Goal: Task Accomplishment & Management: Use online tool/utility

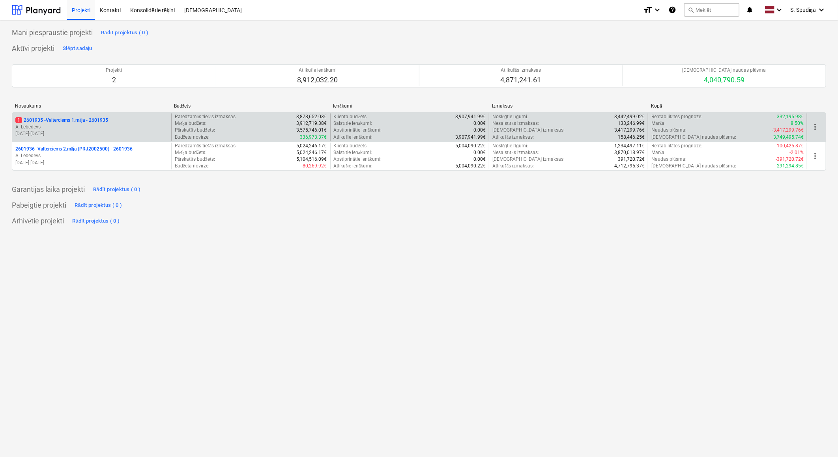
click at [124, 129] on p "A. Lebedevs" at bounding box center [91, 127] width 153 height 7
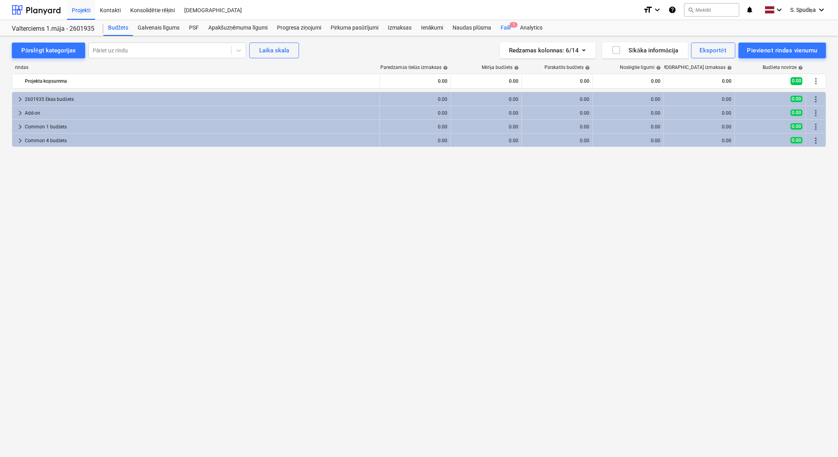
click at [504, 29] on div "Faili 1" at bounding box center [505, 28] width 19 height 16
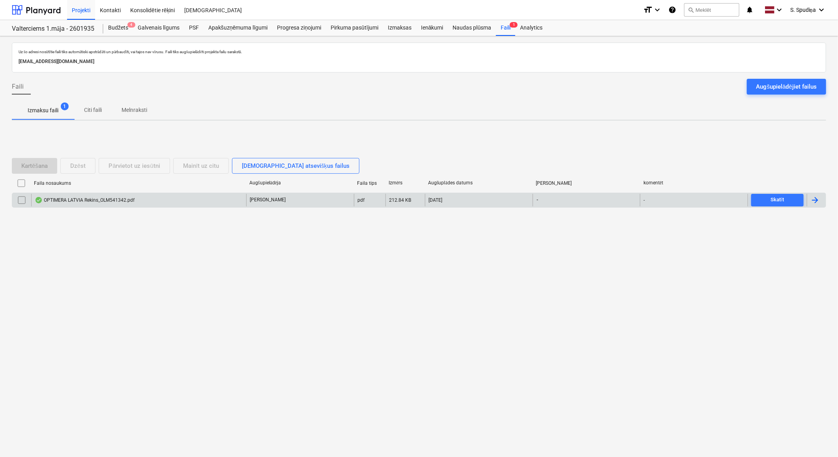
click at [87, 205] on div "OPTIMERA LATVIA Rekins_OLM541342.pdf" at bounding box center [138, 200] width 215 height 13
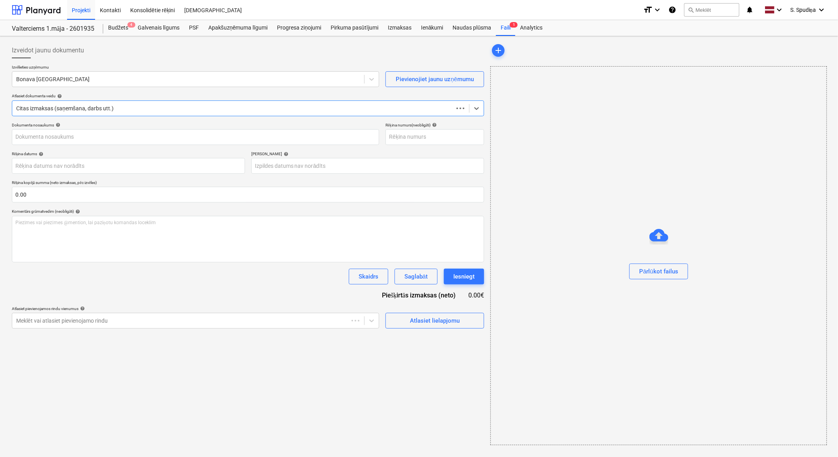
type input "OLM541342"
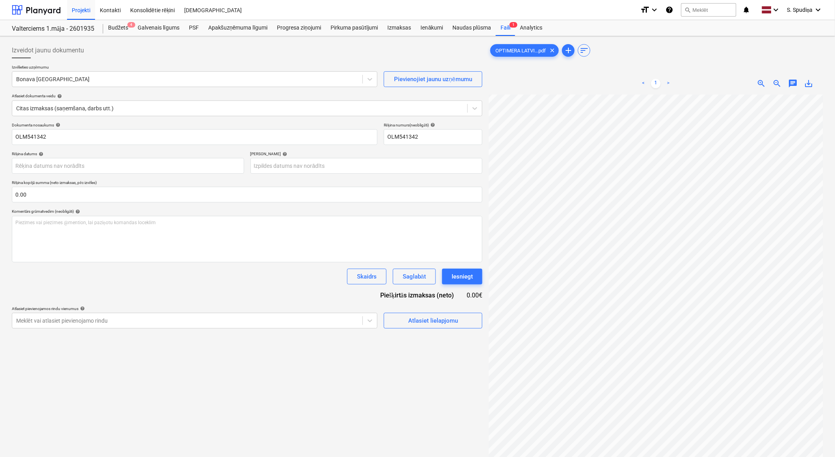
scroll to position [0, 40]
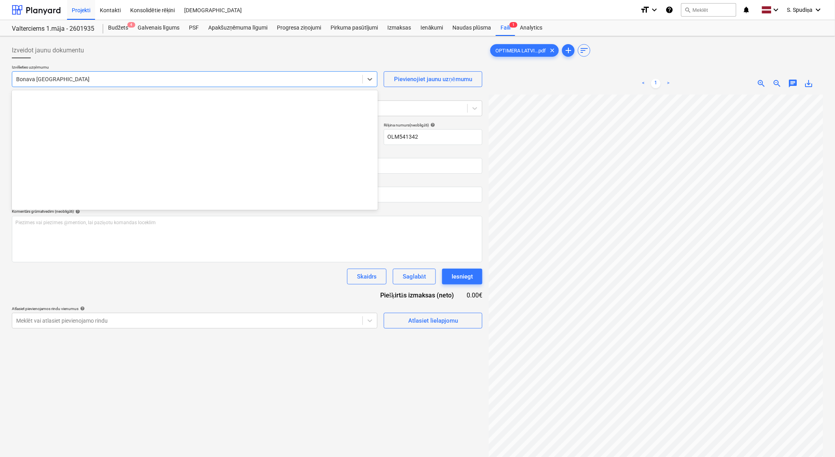
click at [108, 82] on div at bounding box center [187, 79] width 342 height 8
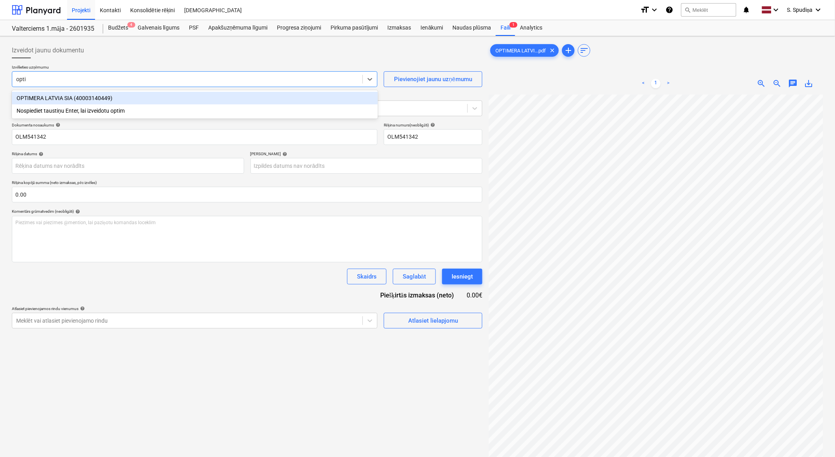
type input "optim"
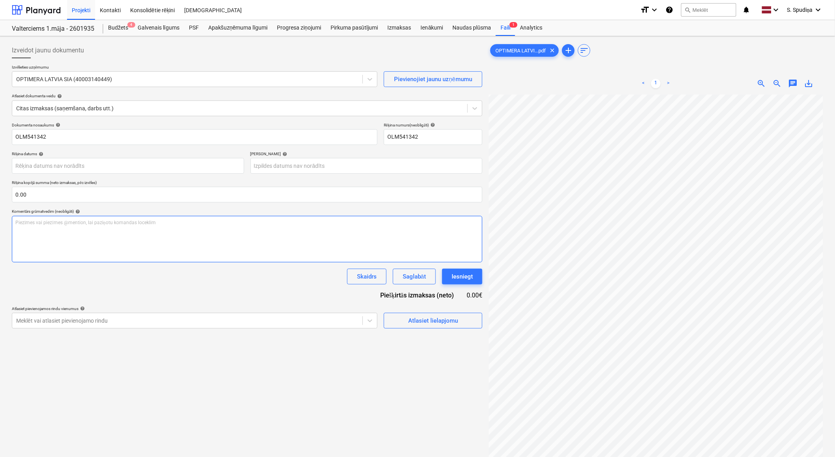
scroll to position [24, 13]
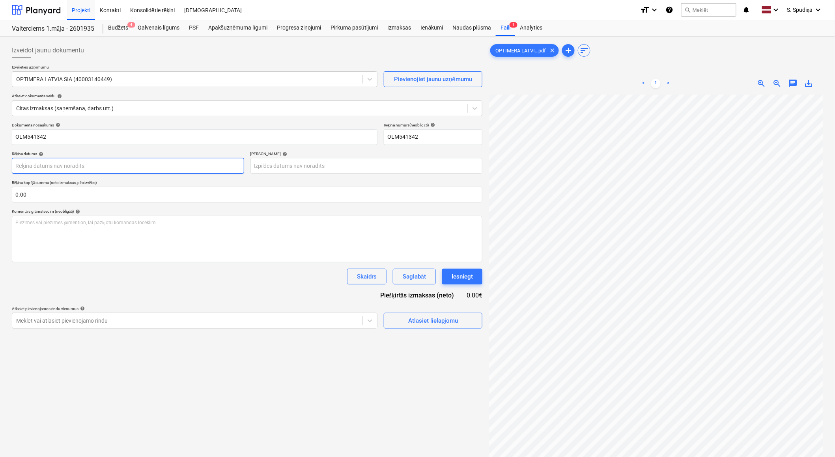
click at [73, 164] on body "Projekti Kontakti Konsolidētie rēķini Iesūtne format_size keyboard_arrow_down h…" at bounding box center [417, 228] width 835 height 457
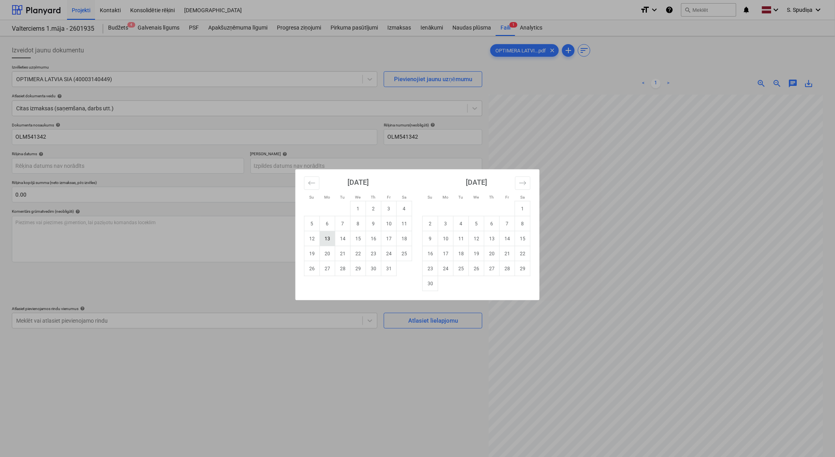
click at [326, 237] on td "13" at bounding box center [327, 238] width 15 height 15
type input "[DATE]"
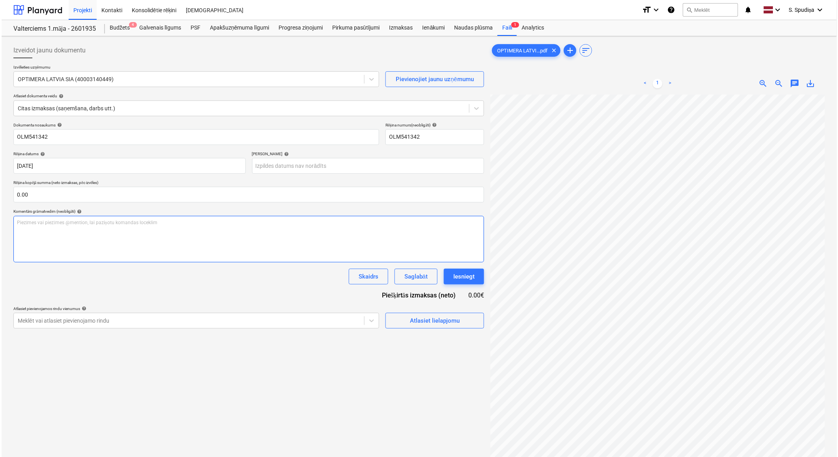
scroll to position [77, 65]
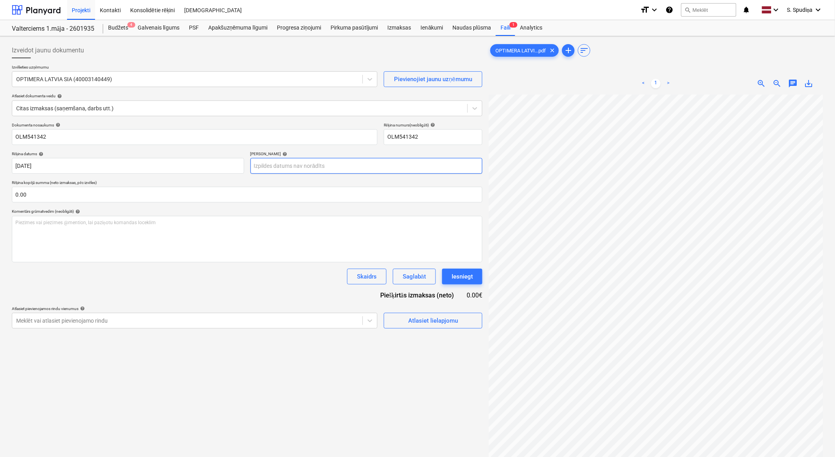
click at [356, 165] on body "Projekti Kontakti Konsolidētie rēķini Iesūtne format_size keyboard_arrow_down h…" at bounding box center [417, 228] width 835 height 457
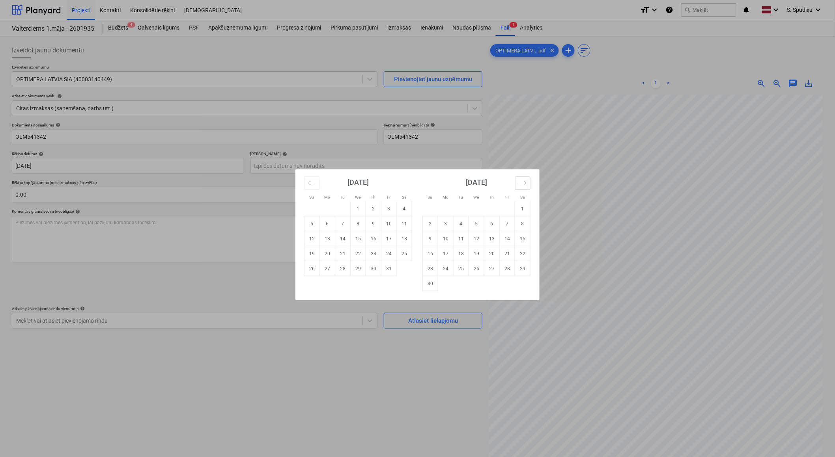
click at [520, 182] on icon "Move forward to switch to the next month." at bounding box center [522, 182] width 7 height 7
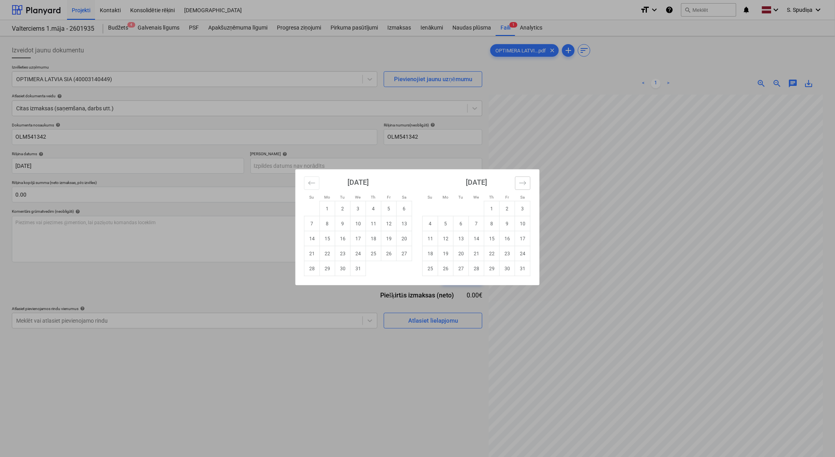
click at [520, 182] on icon "Move forward to switch to the next month." at bounding box center [522, 182] width 7 height 7
click at [454, 223] on td "10" at bounding box center [460, 223] width 15 height 15
type input "[DATE]"
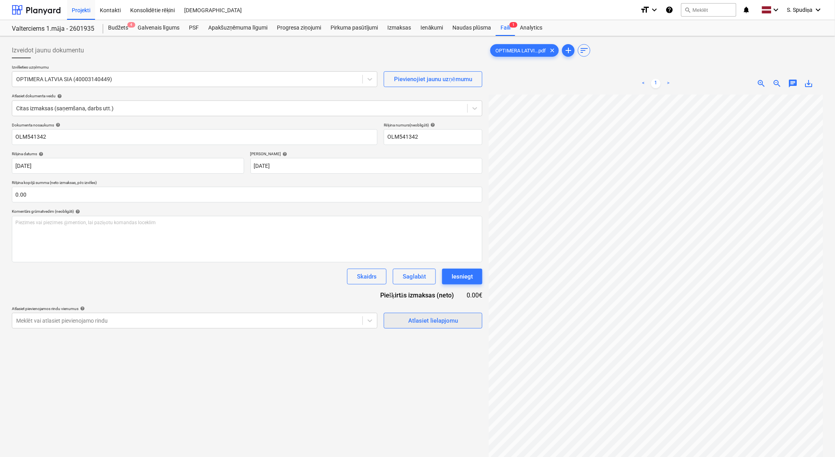
click at [414, 328] on button "Atlasiet lielapjomu" at bounding box center [433, 321] width 99 height 16
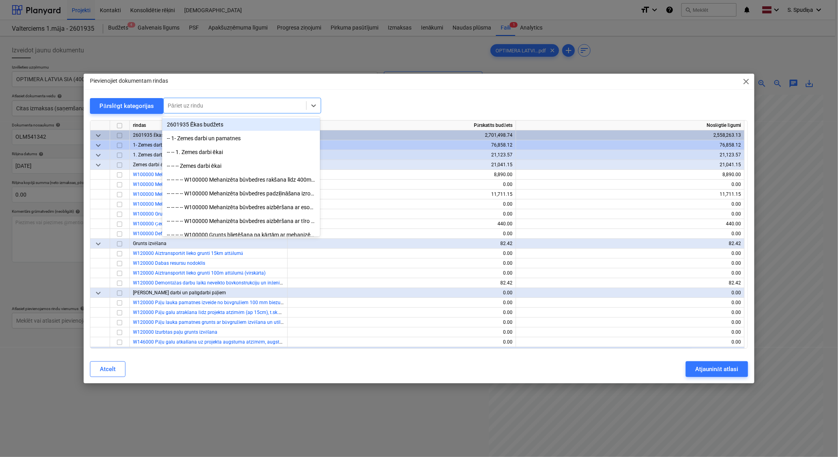
click at [195, 105] on div at bounding box center [235, 106] width 134 height 8
type input "krāsa"
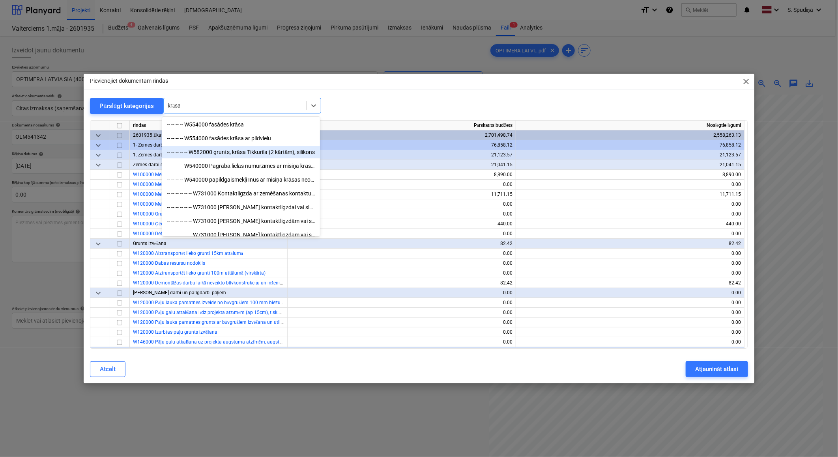
click at [229, 149] on div "-- -- -- -- -- W582000 grunts, krāsa Tikkurila (2 kārtām), silikons" at bounding box center [241, 152] width 158 height 13
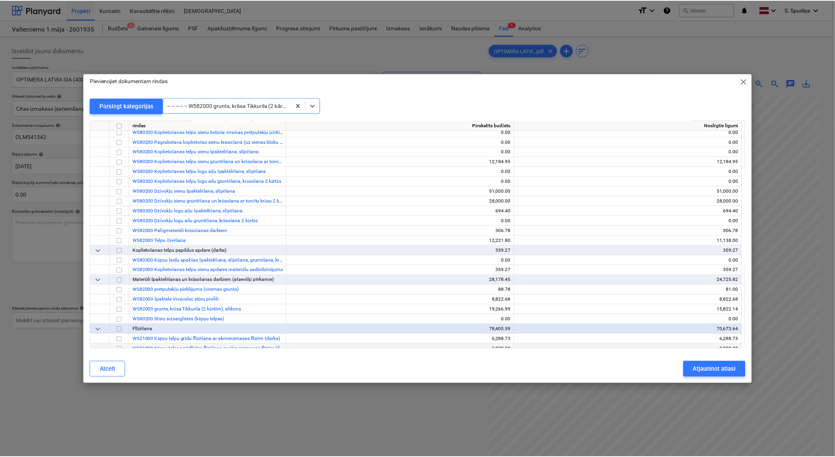
scroll to position [4074, 0]
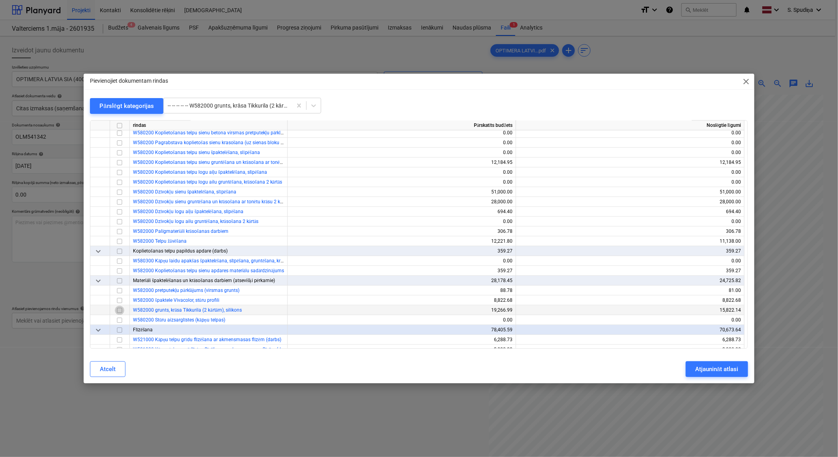
click at [120, 311] on input "checkbox" at bounding box center [119, 310] width 9 height 9
click at [713, 367] on div "Atjaunināt atlasi" at bounding box center [716, 369] width 43 height 10
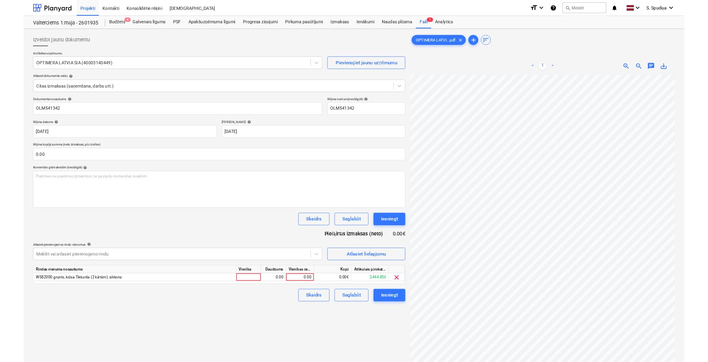
scroll to position [75, 80]
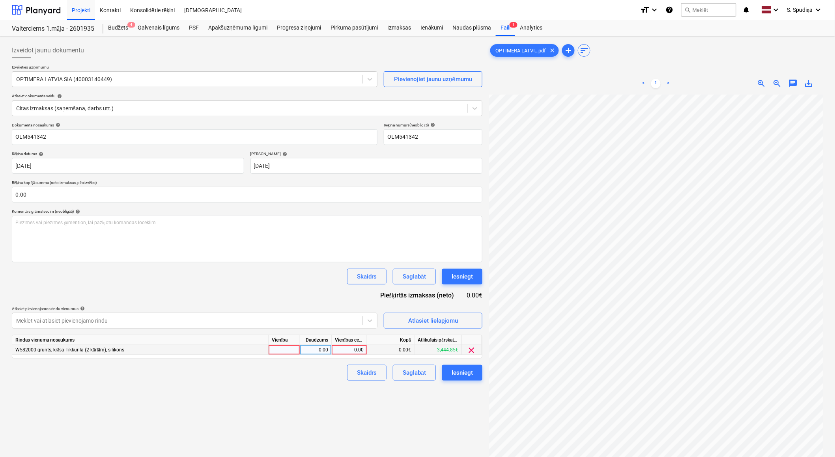
click at [353, 351] on div "0.00" at bounding box center [349, 350] width 29 height 10
type input "538.99"
click at [353, 399] on div "Izveidot jaunu dokumentu Izvēlieties uzņēmumu OPTIMERA LATVIA SIA (40003140449)…" at bounding box center [247, 286] width 477 height 494
click at [403, 373] on div "Saglabāt" at bounding box center [414, 373] width 23 height 10
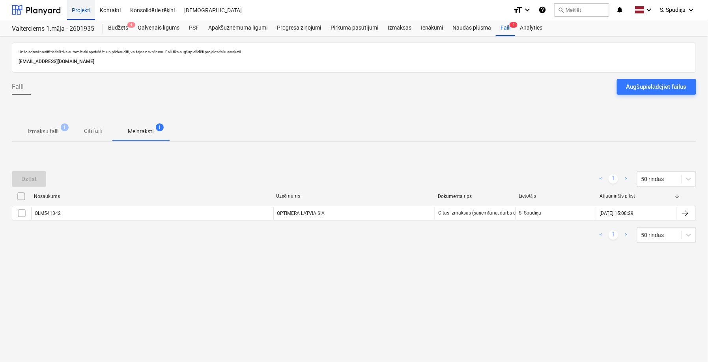
click at [80, 7] on div "Projekti" at bounding box center [81, 10] width 28 height 20
